Goal: Information Seeking & Learning: Learn about a topic

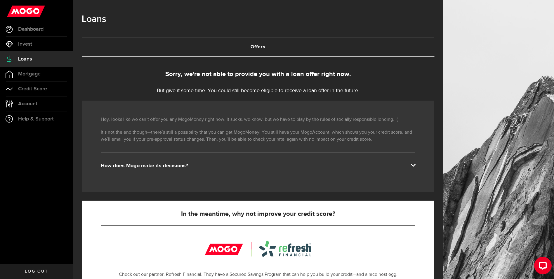
drag, startPoint x: 391, startPoint y: 161, endPoint x: 403, endPoint y: 164, distance: 12.5
click at [397, 164] on div "Hey, looks like we can’t offer you any MogoMoney right now. It sucks, we know, …" at bounding box center [258, 145] width 353 height 91
drag, startPoint x: 403, startPoint y: 164, endPoint x: 409, endPoint y: 165, distance: 6.2
click at [408, 165] on div "How does Mogo make its decisions?" at bounding box center [258, 165] width 315 height 7
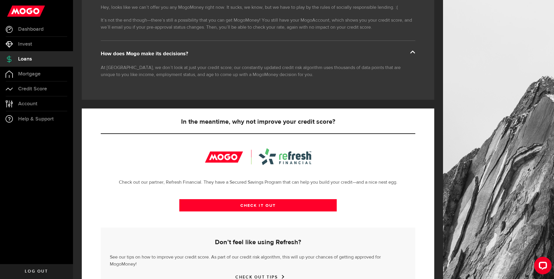
scroll to position [136, 0]
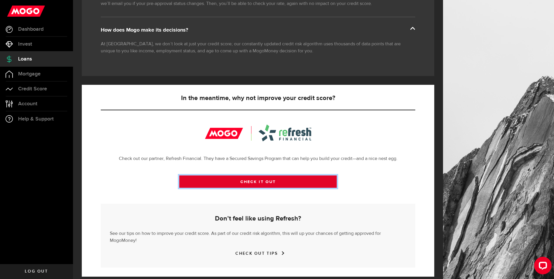
click at [278, 182] on link "CHECK IT OUT" at bounding box center [257, 181] width 157 height 12
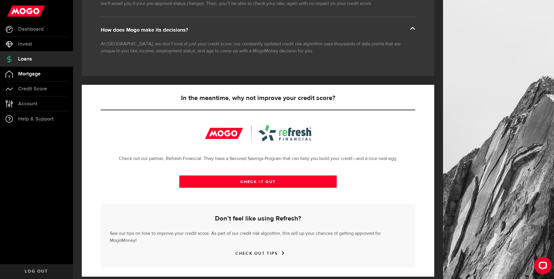
click at [30, 71] on span "Mortgage" at bounding box center [29, 73] width 22 height 5
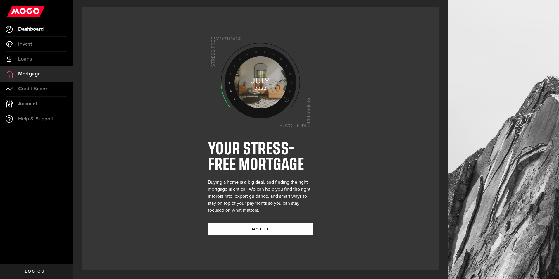
click at [25, 32] on link "Dashboard" at bounding box center [36, 29] width 73 height 15
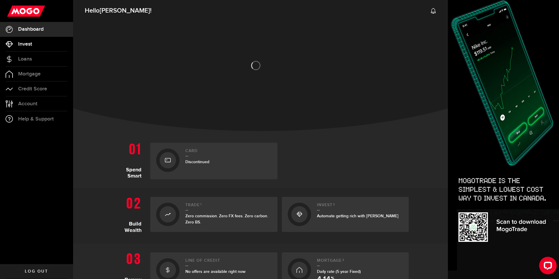
click at [32, 43] on span "Invest" at bounding box center [25, 43] width 14 height 5
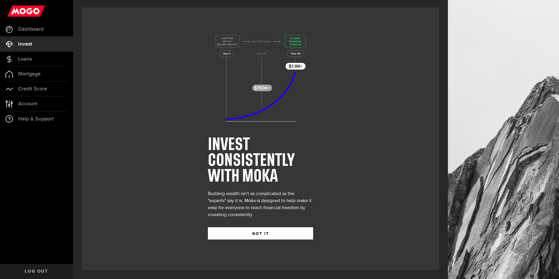
drag, startPoint x: 24, startPoint y: 43, endPoint x: -1, endPoint y: -15, distance: 63.6
click at [24, 32] on link "Dashboard" at bounding box center [36, 29] width 73 height 15
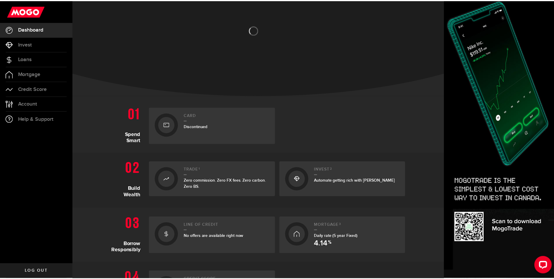
scroll to position [146, 0]
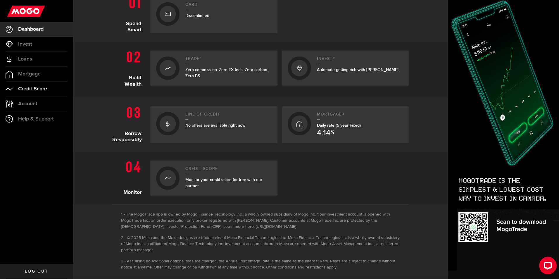
click at [56, 86] on link "Credit Score" at bounding box center [36, 89] width 73 height 15
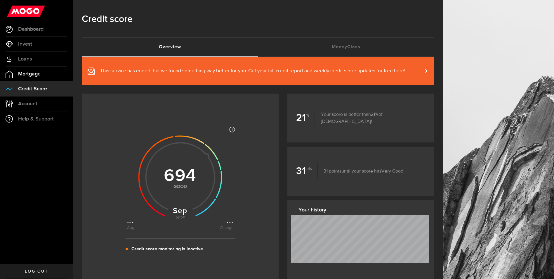
click at [47, 71] on link "Mortgage" at bounding box center [36, 74] width 73 height 15
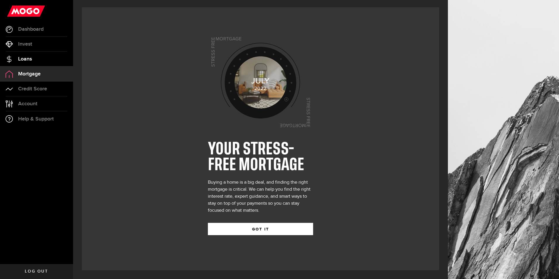
click at [40, 61] on link "Loans" at bounding box center [36, 59] width 73 height 15
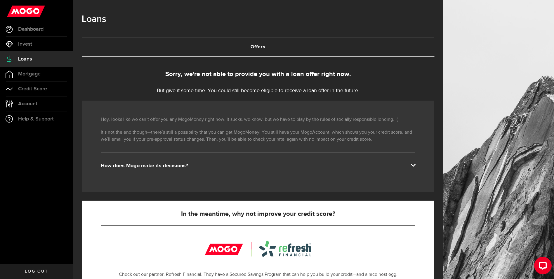
click at [259, 46] on link "Offers (requires attention)" at bounding box center [258, 47] width 353 height 19
click at [259, 47] on link "Offers (requires attention)" at bounding box center [258, 47] width 353 height 19
click at [286, 82] on div "Sorry, we're not able to provide you with a loan offer right now. But give it s…" at bounding box center [258, 82] width 353 height 25
drag, startPoint x: 287, startPoint y: 84, endPoint x: 295, endPoint y: 89, distance: 9.4
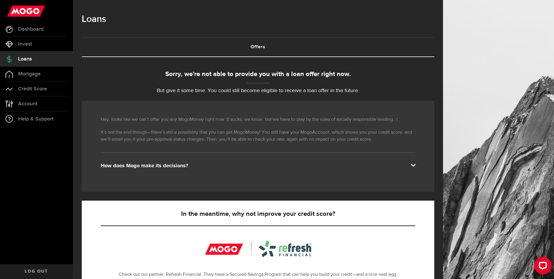
click at [287, 85] on div "Sorry, we're not able to provide you with a loan offer right now. But give it s…" at bounding box center [258, 82] width 353 height 25
drag, startPoint x: 295, startPoint y: 89, endPoint x: 313, endPoint y: 94, distance: 18.6
click at [295, 89] on p "But give it some time. You could still become eligible to receive a loan offer …" at bounding box center [258, 91] width 353 height 8
click at [313, 94] on p "But give it some time. You could still become eligible to receive a loan offer …" at bounding box center [258, 91] width 353 height 8
click at [53, 118] on span "Help & Support" at bounding box center [36, 118] width 36 height 5
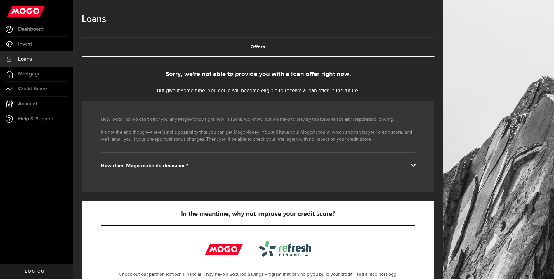
click at [313, 81] on div "Sorry, we're not able to provide you with a loan offer right now. But give it s…" at bounding box center [258, 82] width 353 height 25
click at [19, 33] on link "Dashboard" at bounding box center [36, 29] width 73 height 15
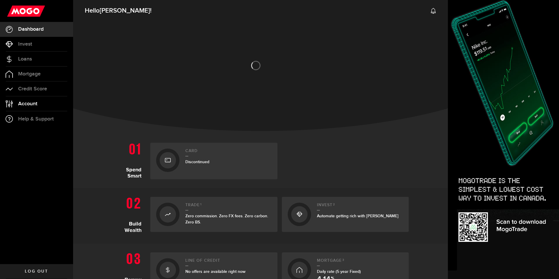
click at [45, 99] on link "Account Compte" at bounding box center [36, 103] width 73 height 15
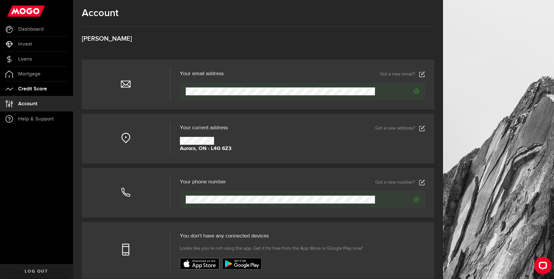
click at [44, 83] on link "Credit Score" at bounding box center [36, 89] width 73 height 15
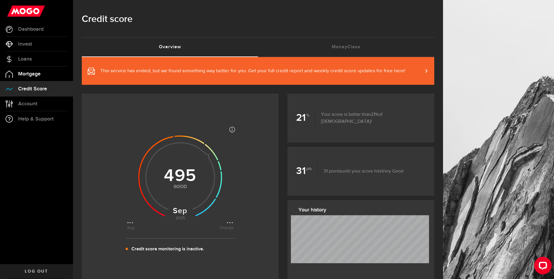
click at [43, 74] on link "Mortgage" at bounding box center [36, 74] width 73 height 15
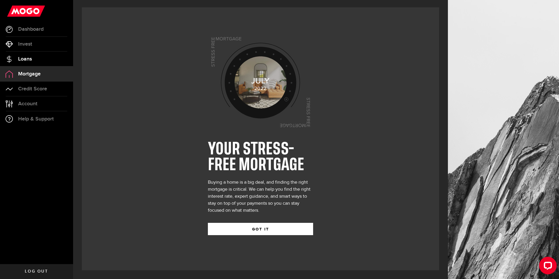
click at [40, 62] on link "Loans" at bounding box center [36, 59] width 73 height 15
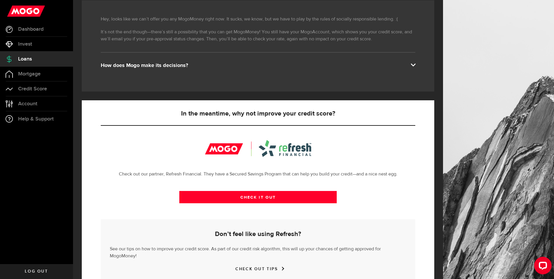
scroll to position [116, 0]
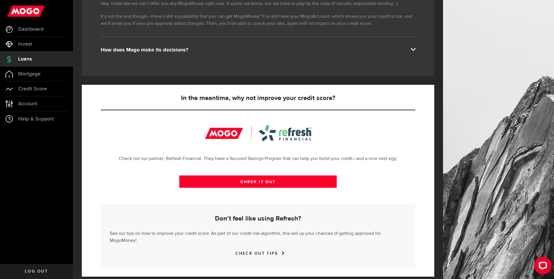
click at [278, 251] on link "CHECK OUT TIPS" at bounding box center [257, 253] width 45 height 5
